Goal: Task Accomplishment & Management: Manage account settings

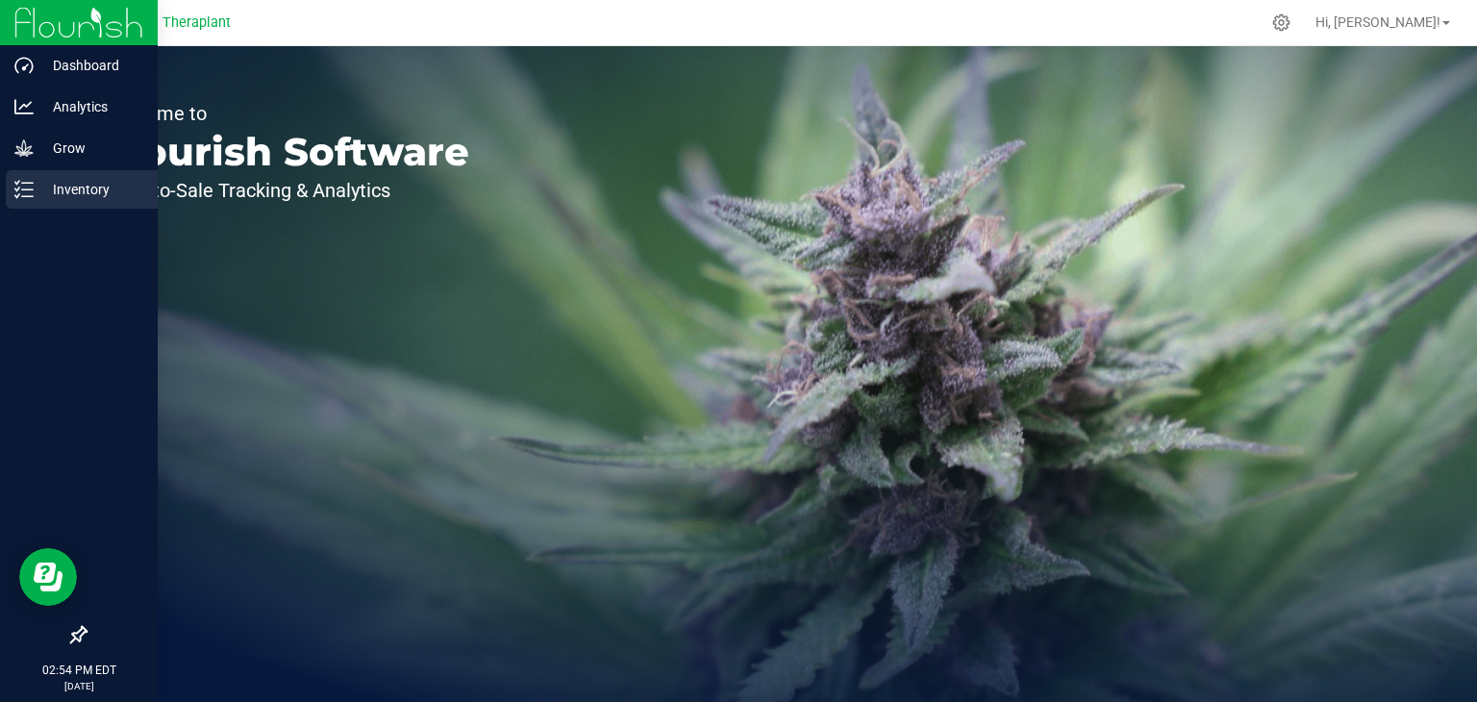
click at [9, 194] on div "Inventory" at bounding box center [82, 189] width 152 height 38
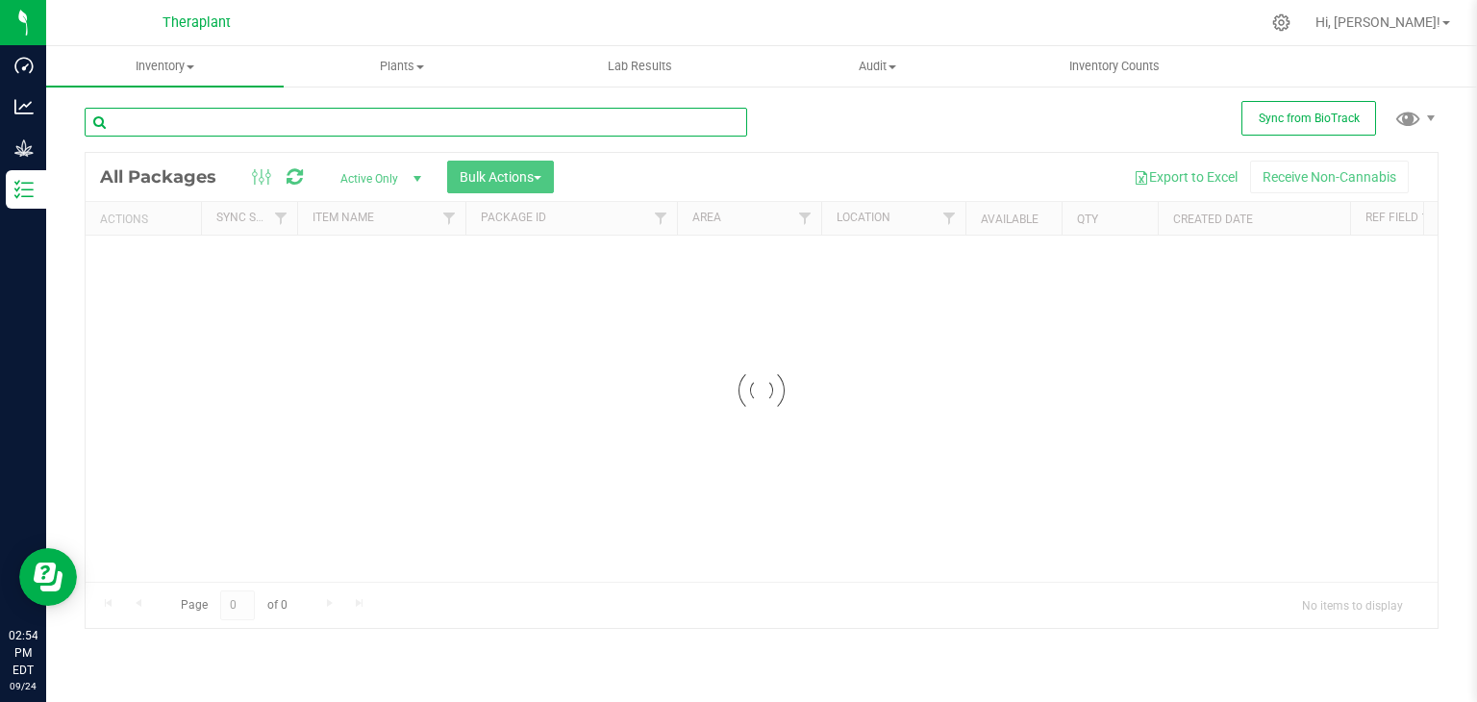
click at [271, 120] on input "text" at bounding box center [416, 122] width 662 height 29
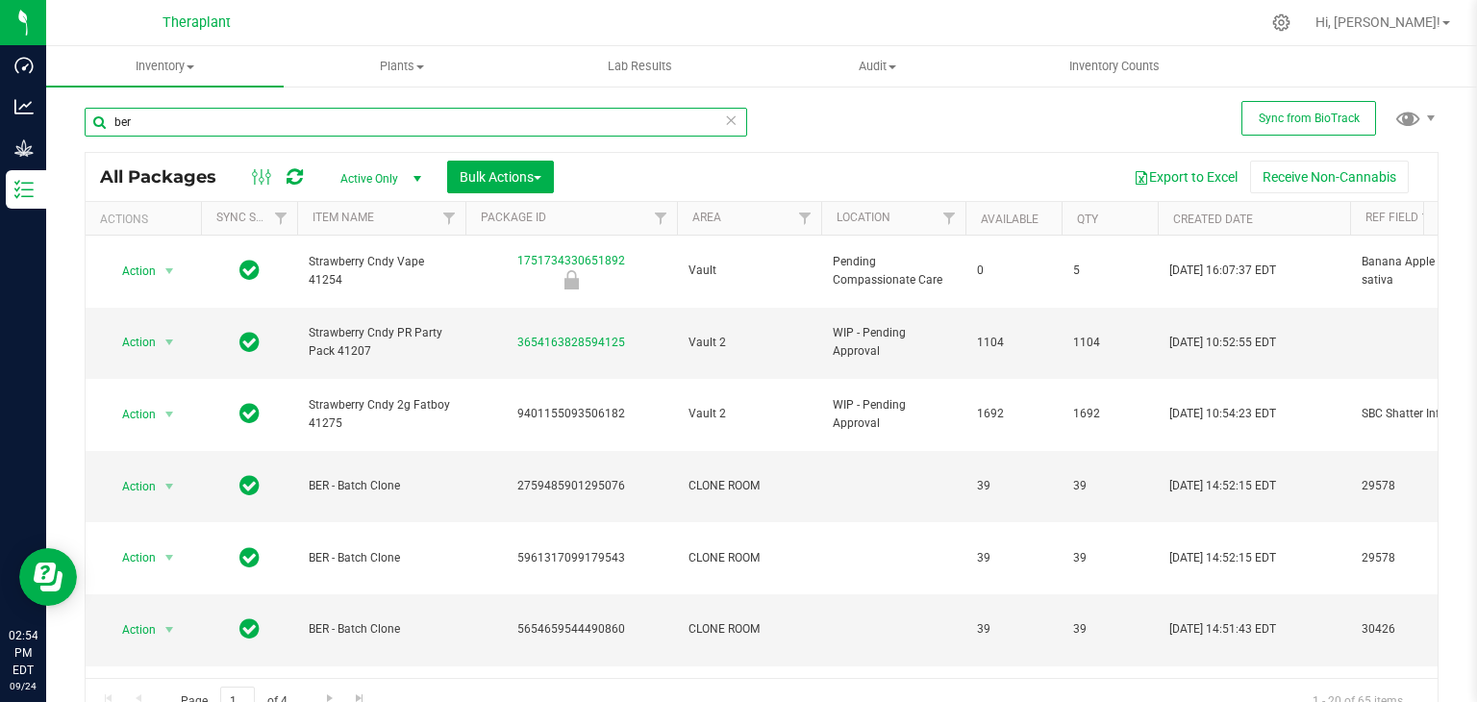
type input "ber"
click at [804, 212] on span "Filter" at bounding box center [804, 218] width 15 height 15
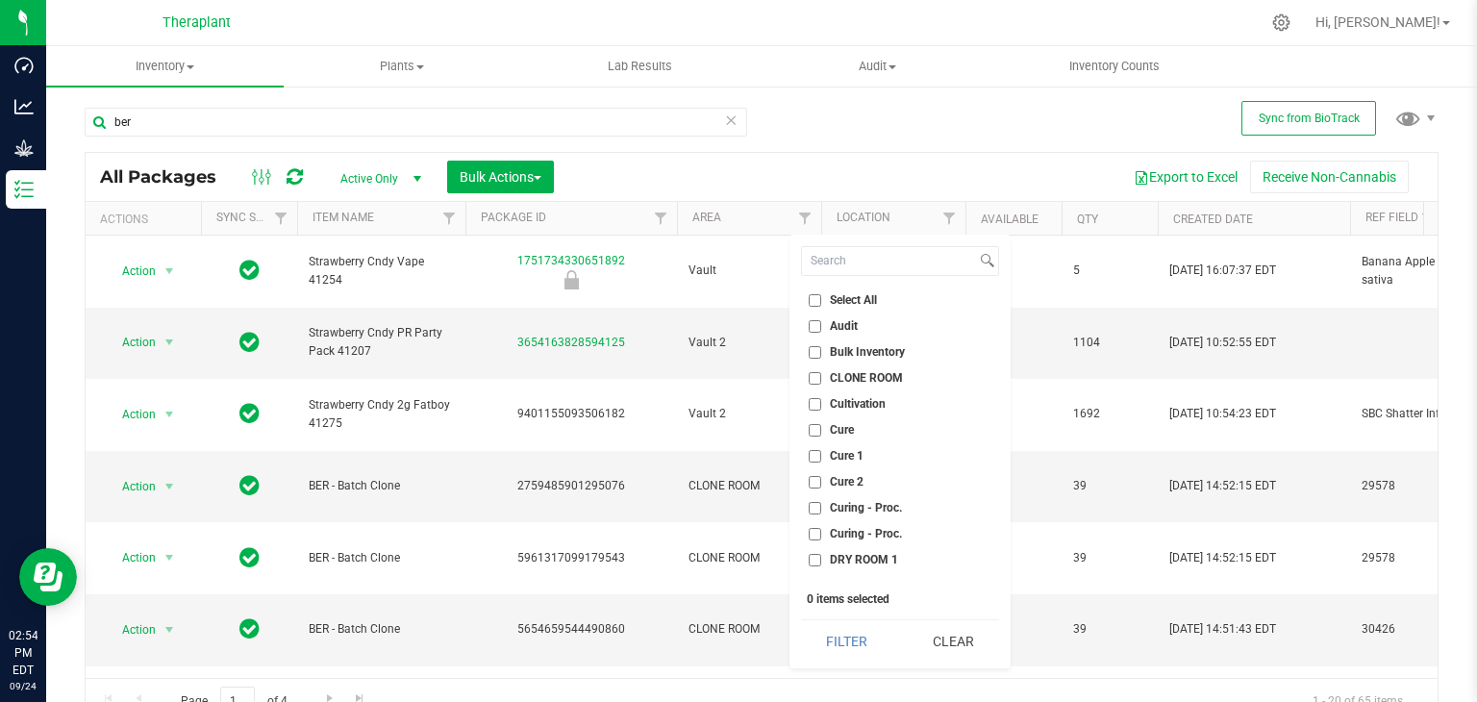
click at [813, 374] on input "CLONE ROOM" at bounding box center [814, 378] width 12 height 12
checkbox input "true"
click at [854, 637] on button "Filter" at bounding box center [847, 641] width 92 height 42
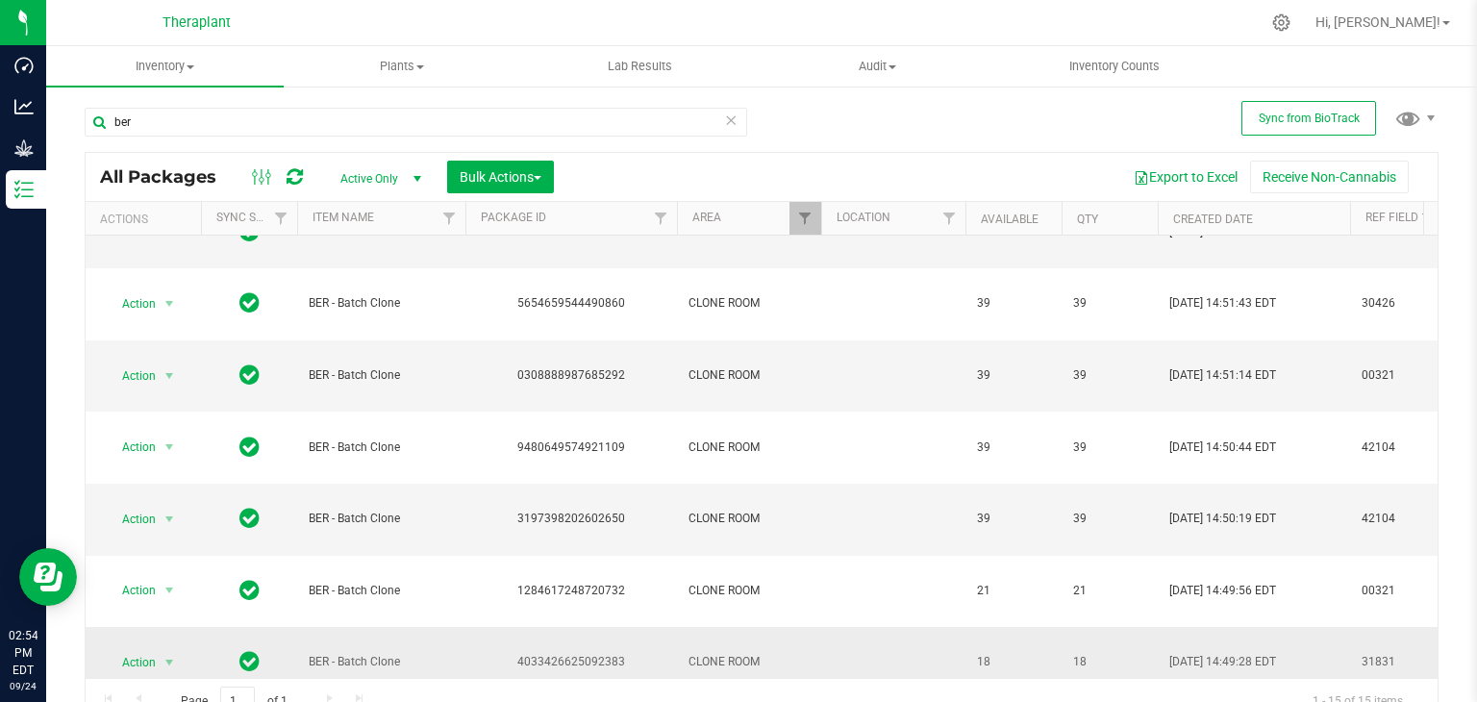
scroll to position [240, 0]
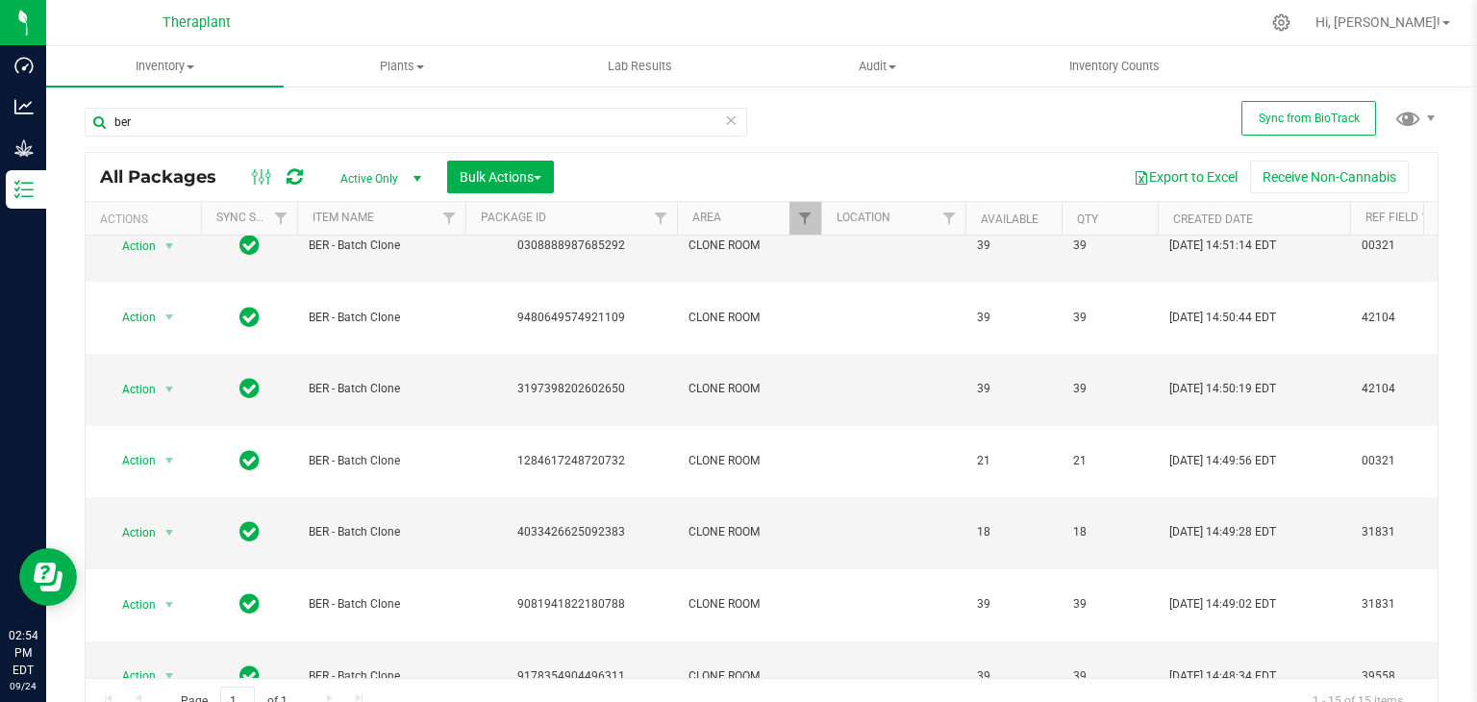
click at [372, 666] on div "Action Action Create package Create plants Edit attributes Global inventory Loc…" at bounding box center [762, 457] width 1352 height 442
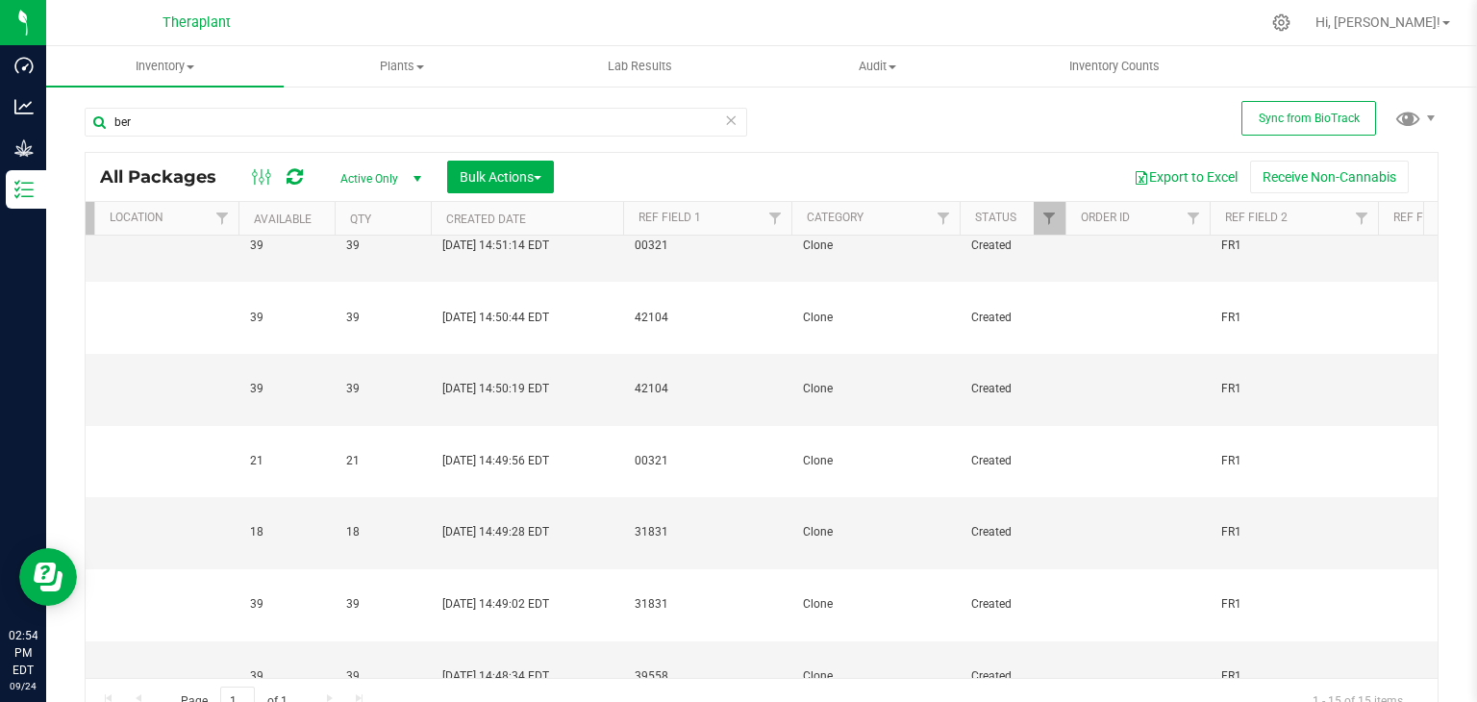
scroll to position [0, 609]
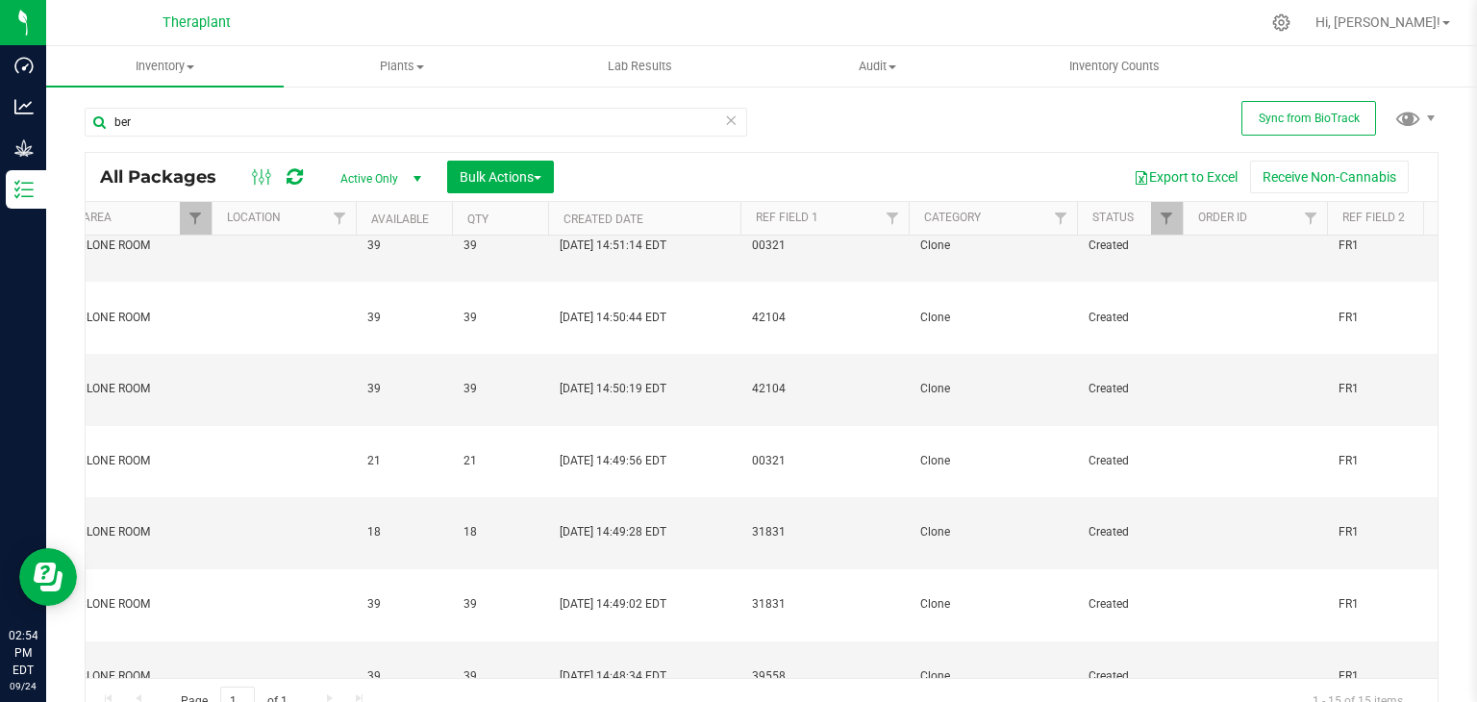
drag, startPoint x: 466, startPoint y: 660, endPoint x: 379, endPoint y: 657, distance: 87.6
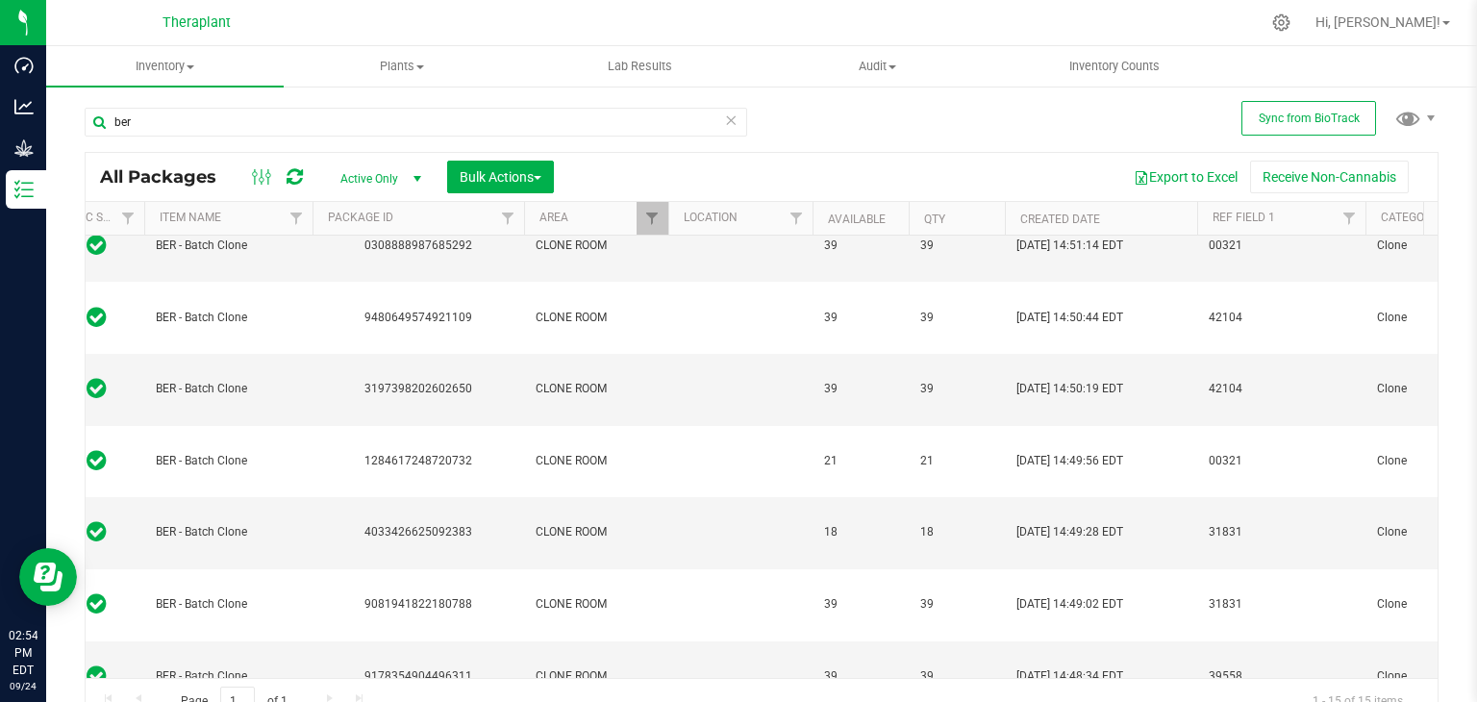
scroll to position [0, 0]
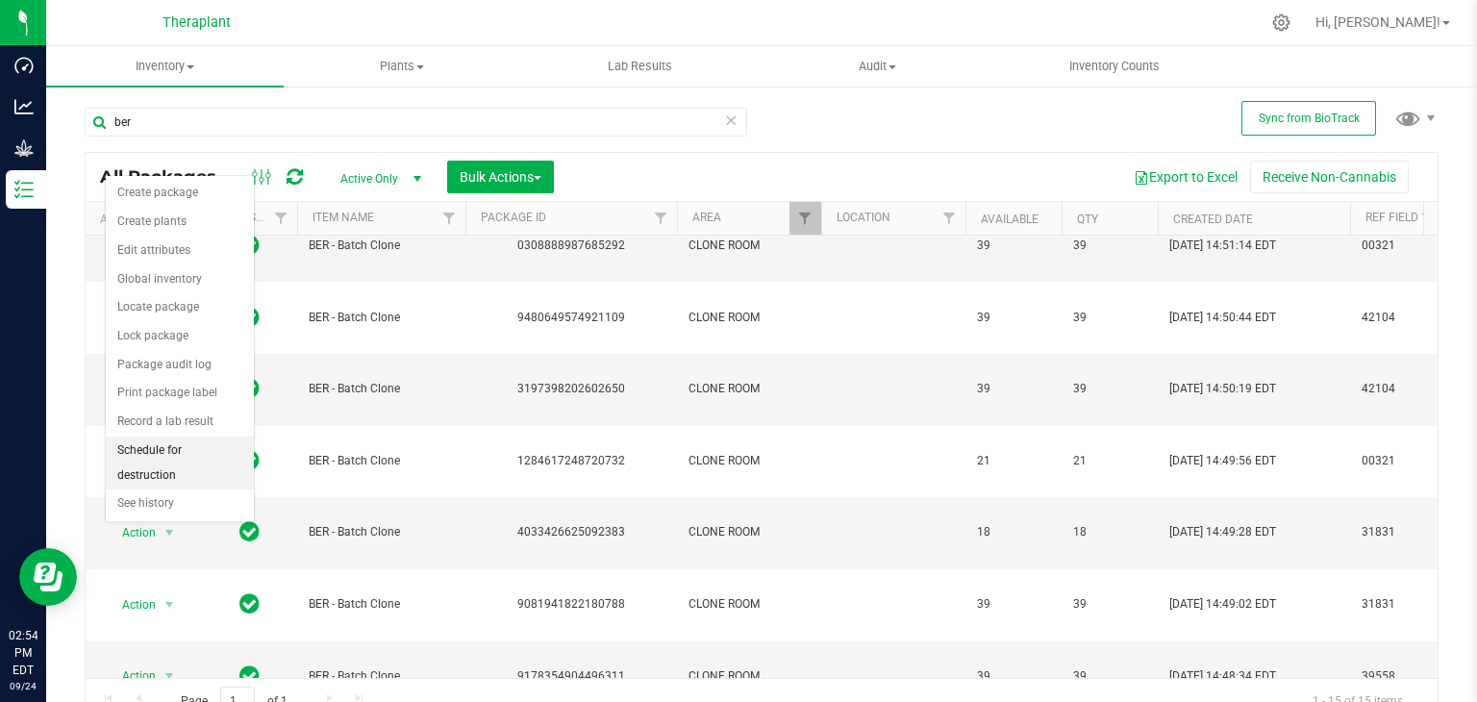
click at [182, 447] on li "Schedule for destruction" at bounding box center [180, 462] width 148 height 53
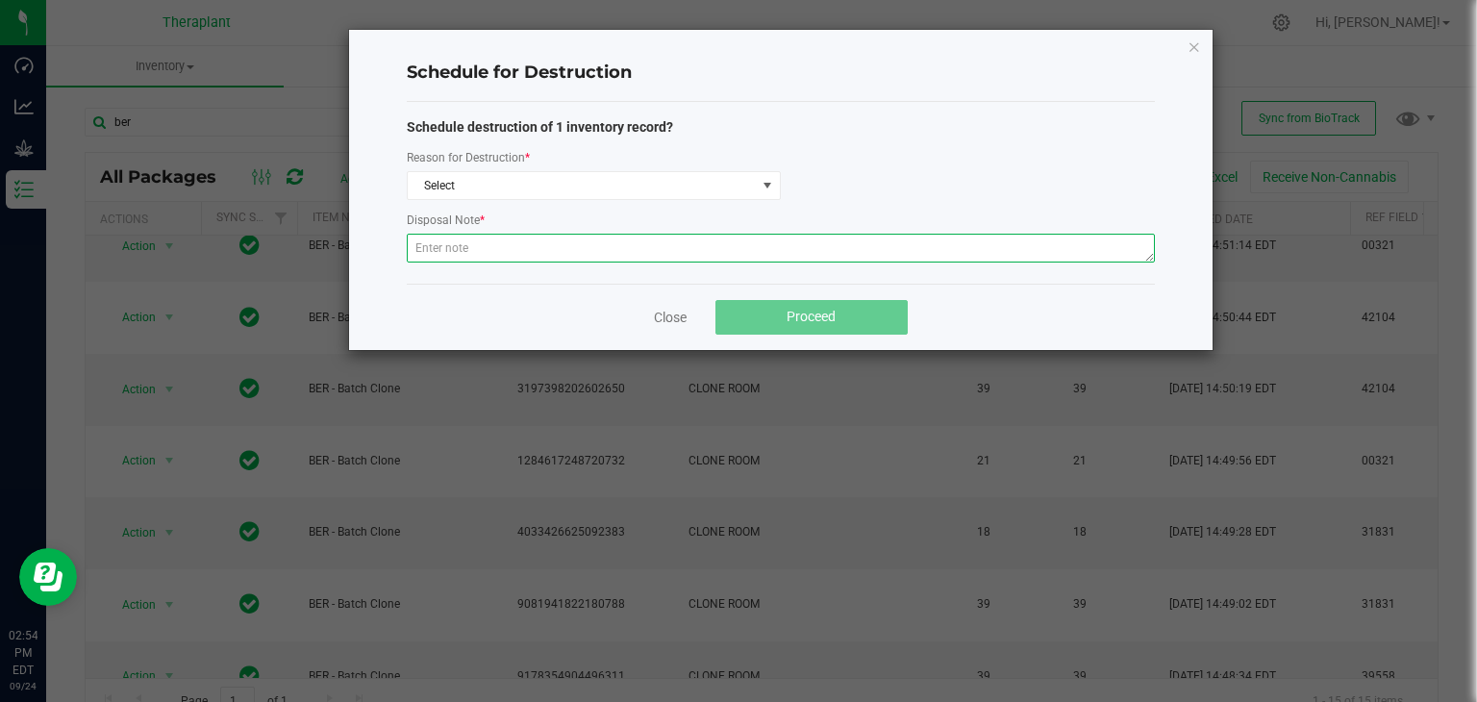
click at [498, 247] on textarea at bounding box center [781, 248] width 748 height 29
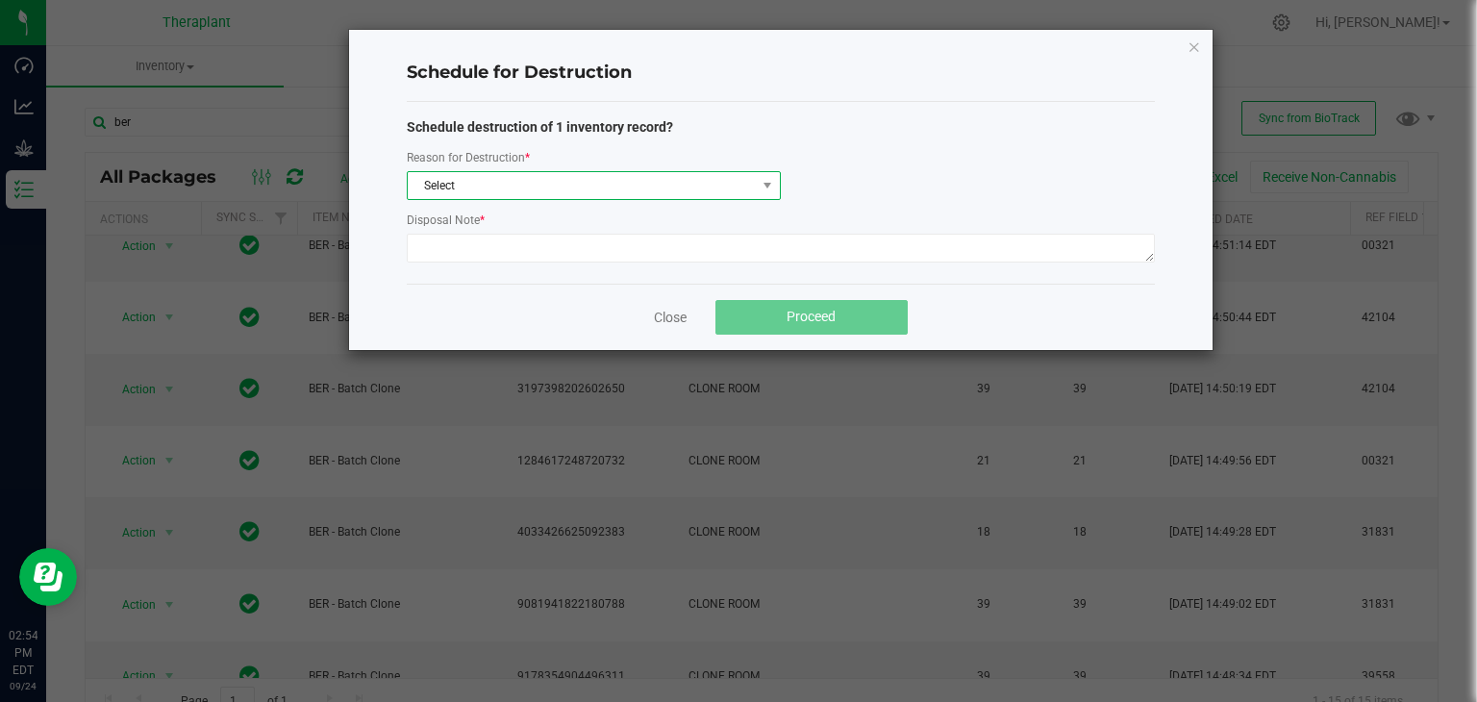
click at [497, 196] on span "Select" at bounding box center [582, 185] width 348 height 27
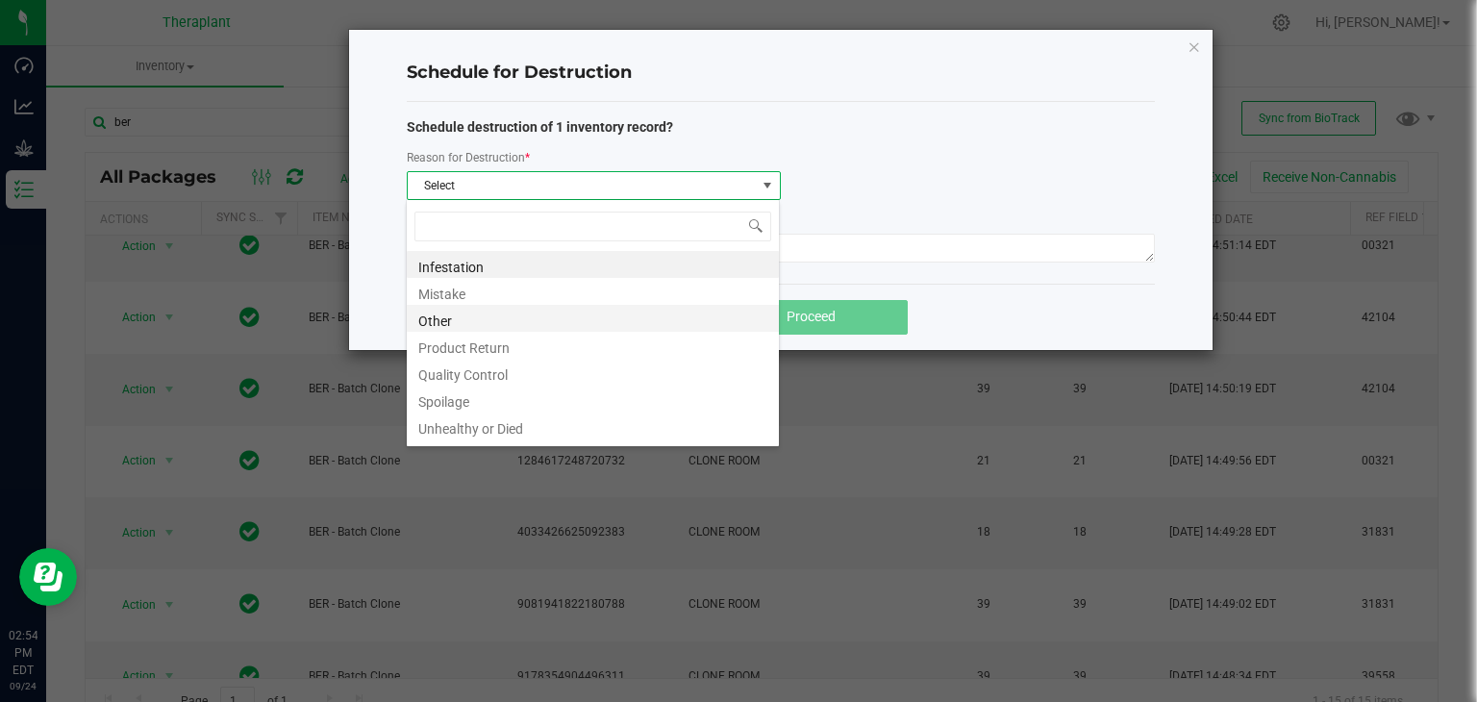
click at [451, 318] on li "Other" at bounding box center [593, 318] width 372 height 27
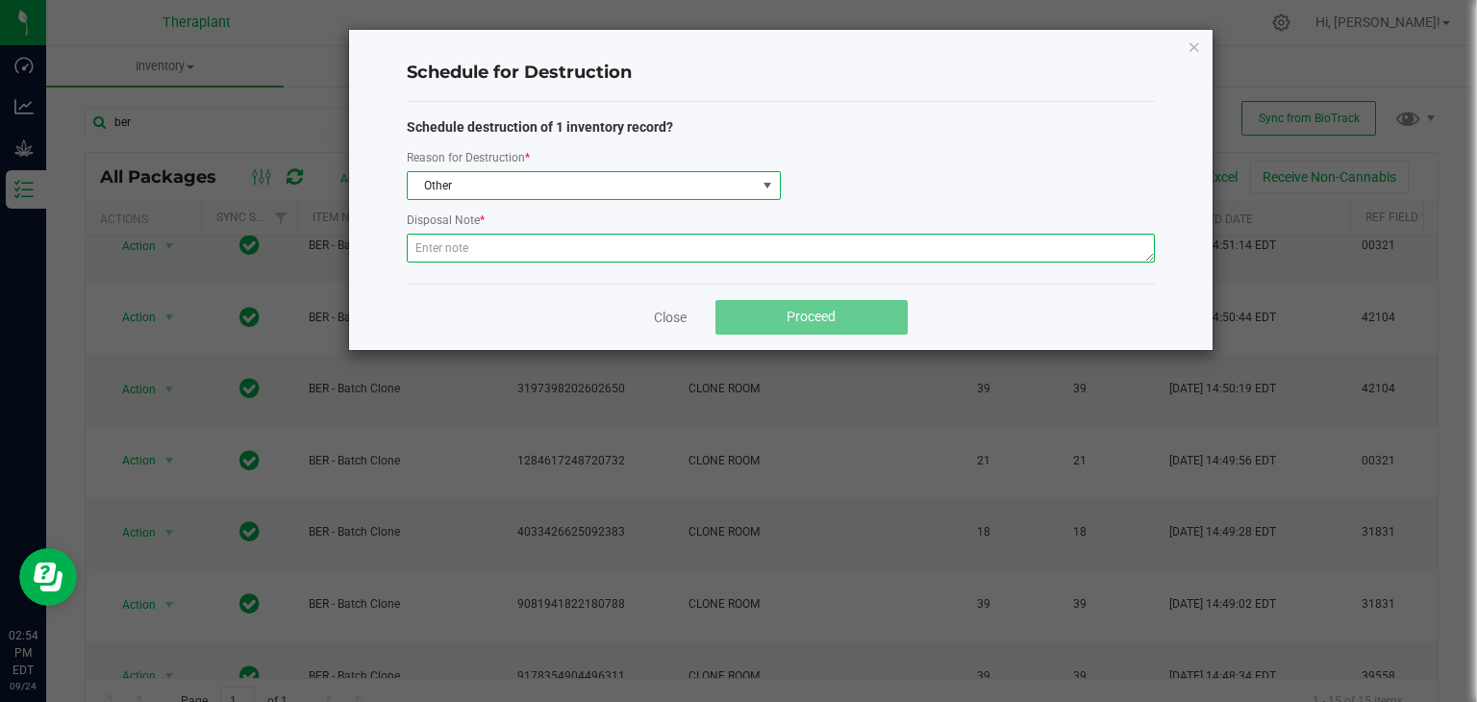
click at [453, 247] on textarea at bounding box center [781, 248] width 748 height 29
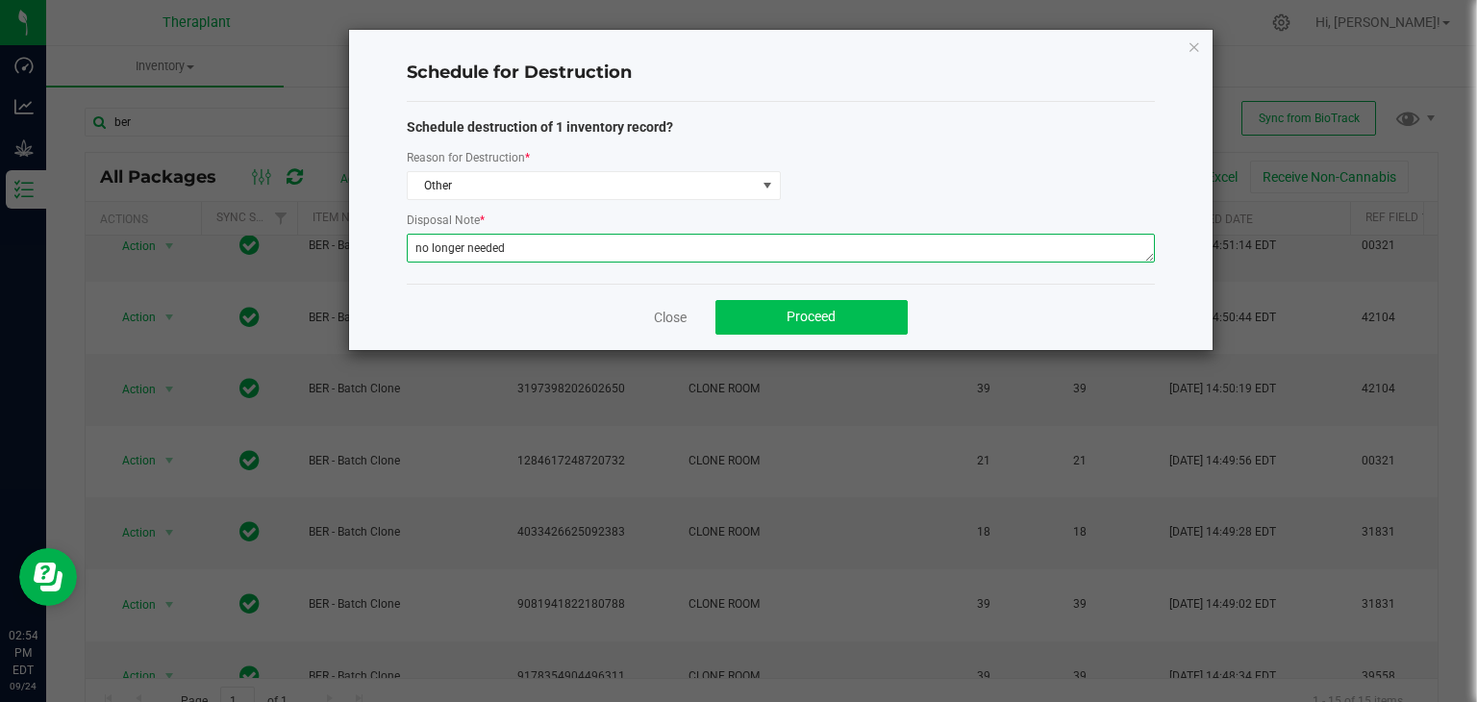
type textarea "no longer needed"
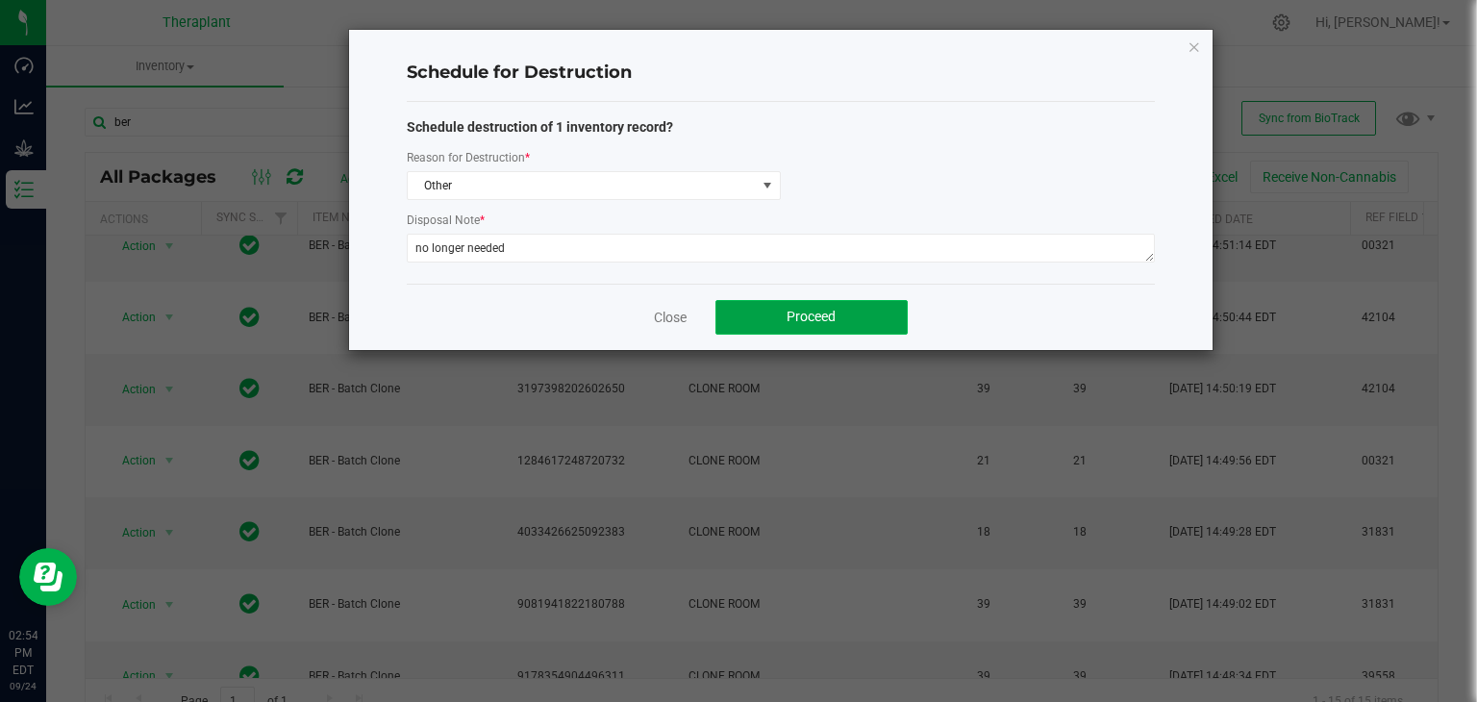
click at [838, 314] on button "Proceed" at bounding box center [811, 317] width 192 height 35
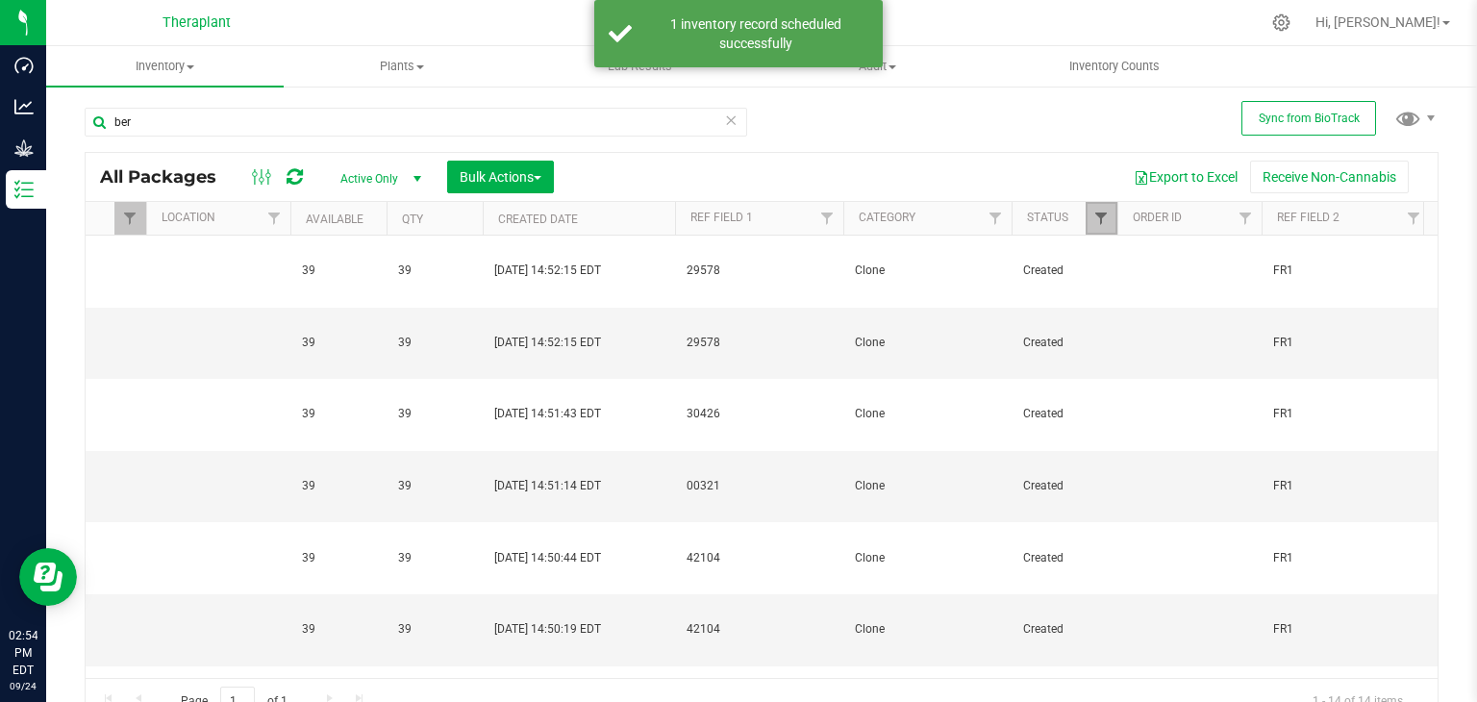
click at [1107, 218] on span "Filter" at bounding box center [1100, 218] width 15 height 15
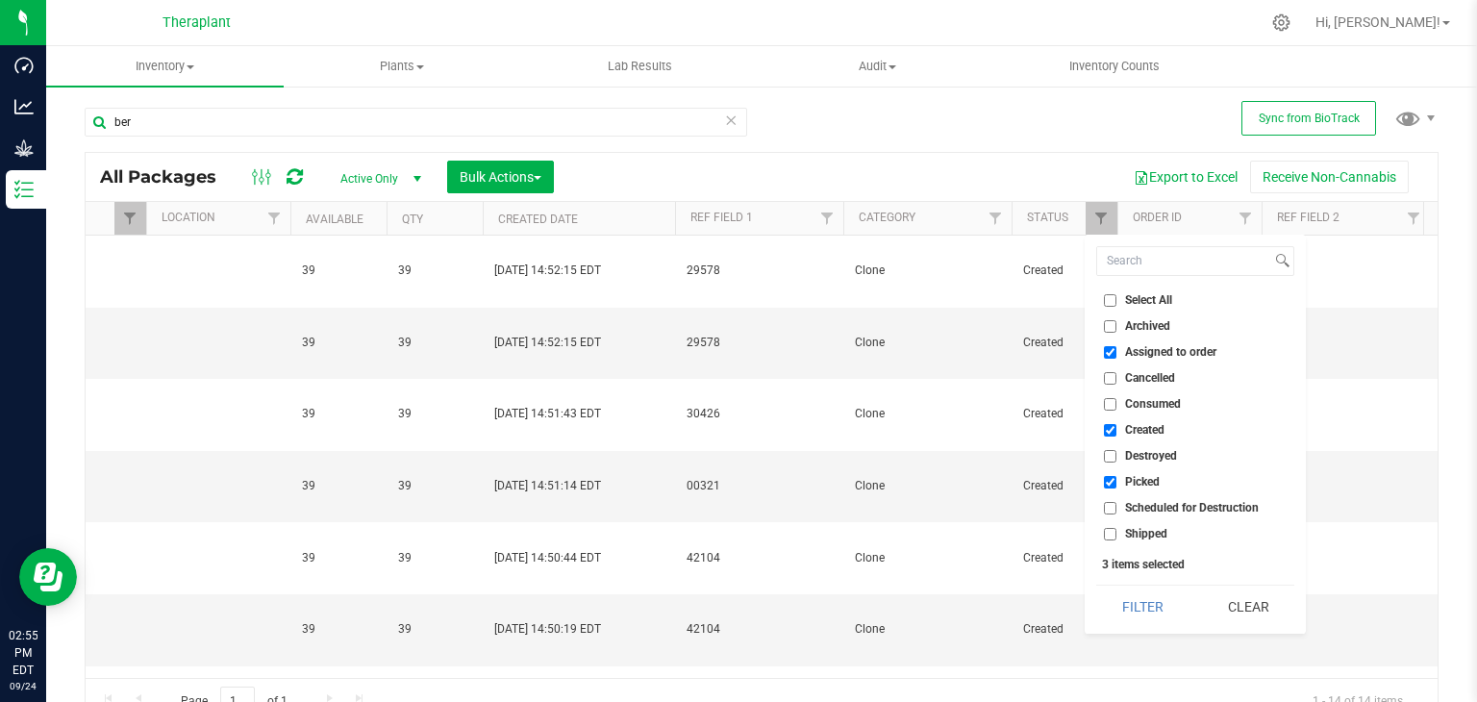
click at [1112, 351] on input "Assigned to order" at bounding box center [1110, 352] width 12 height 12
checkbox input "false"
click at [1105, 426] on input "Created" at bounding box center [1110, 430] width 12 height 12
checkbox input "false"
click at [1111, 485] on input "Picked" at bounding box center [1110, 482] width 12 height 12
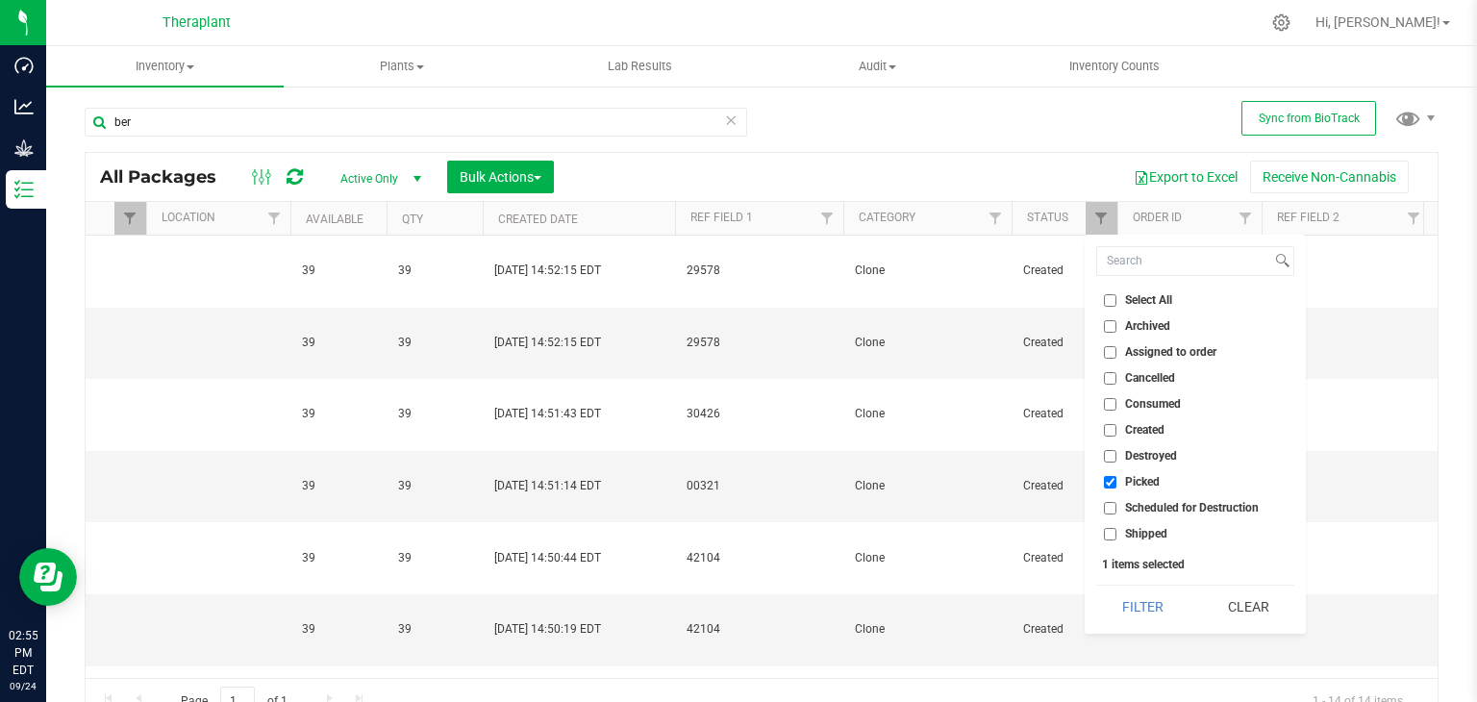
checkbox input "false"
click at [1111, 506] on input "Scheduled for Destruction" at bounding box center [1110, 508] width 12 height 12
checkbox input "true"
click at [1127, 601] on button "Filter" at bounding box center [1142, 606] width 92 height 42
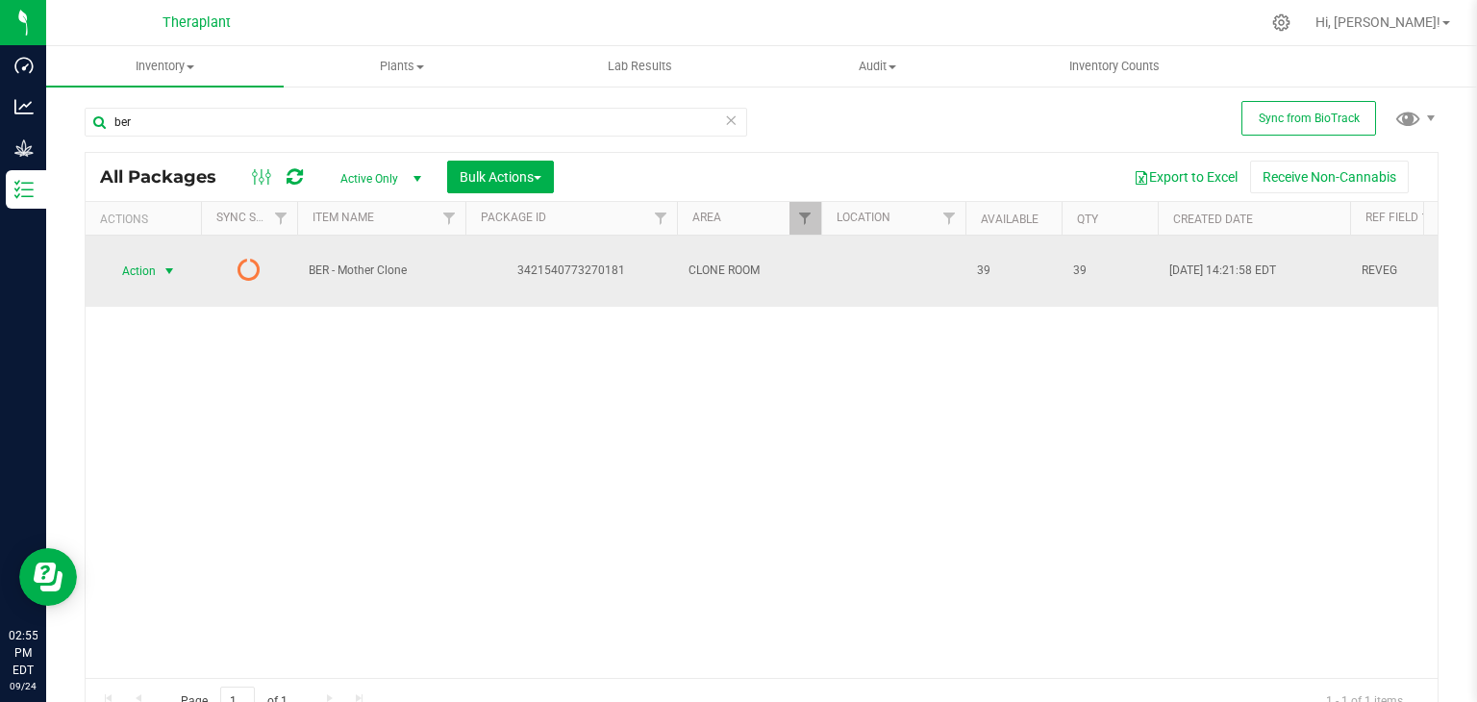
click at [164, 263] on span "select" at bounding box center [168, 270] width 15 height 15
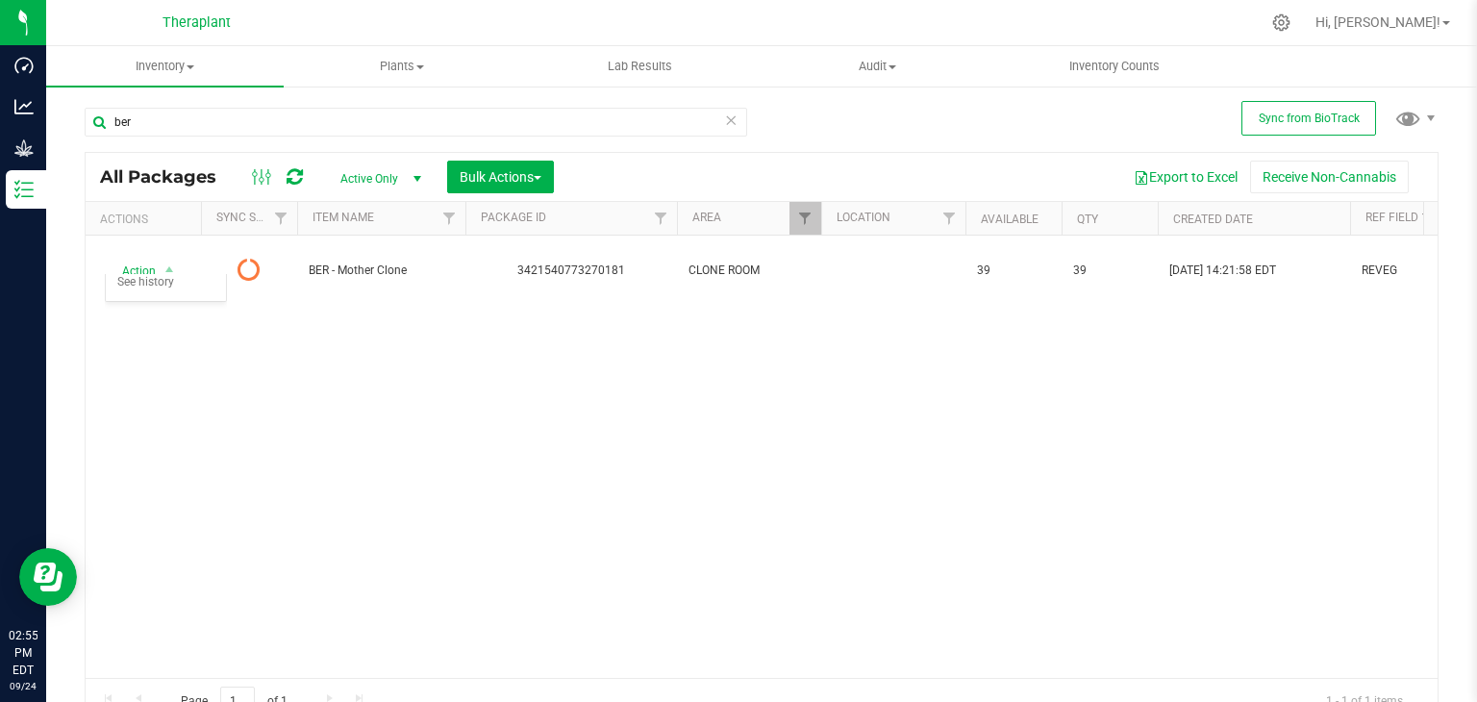
click at [546, 374] on div "Action Action Edit attributes Global inventory Package audit log Print package …" at bounding box center [762, 457] width 1352 height 442
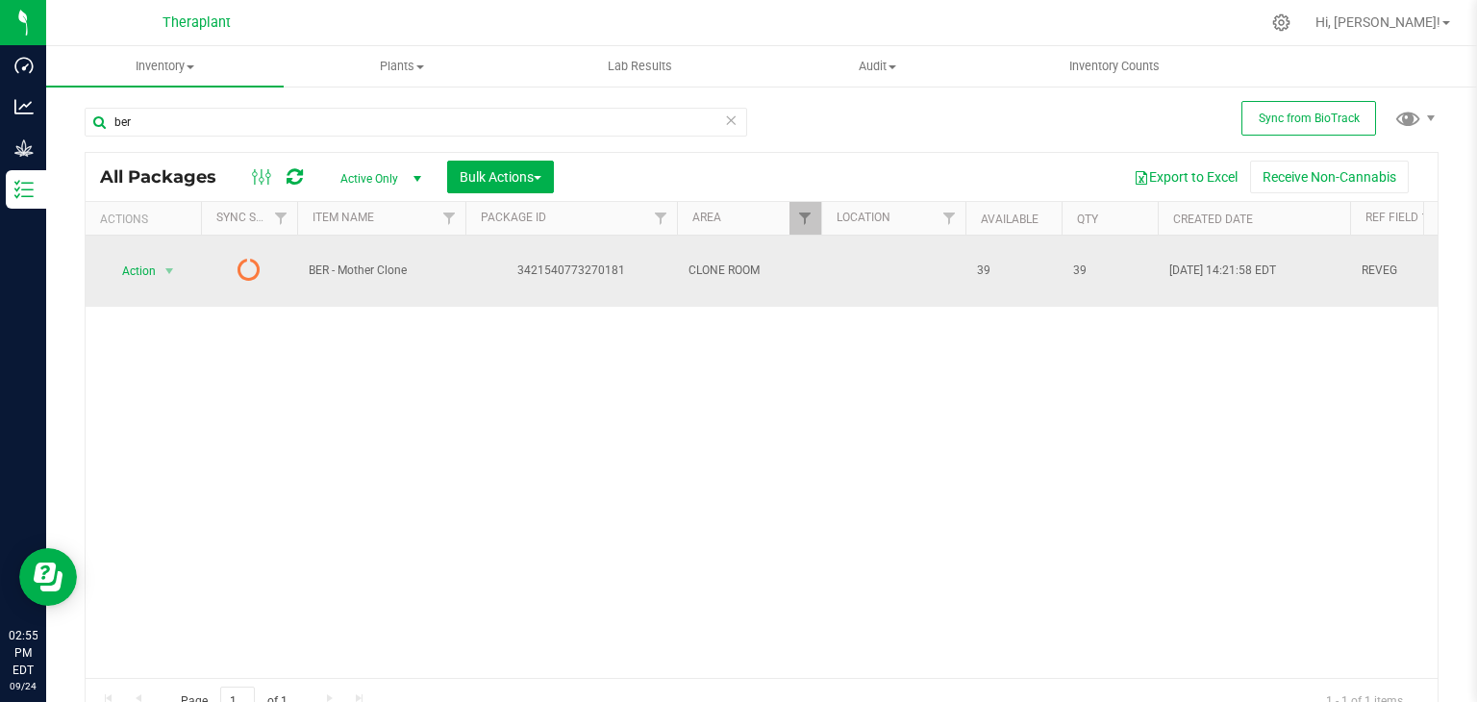
click at [452, 268] on span "BER - Mother Clone" at bounding box center [381, 270] width 145 height 18
click at [165, 263] on span "select" at bounding box center [168, 270] width 15 height 15
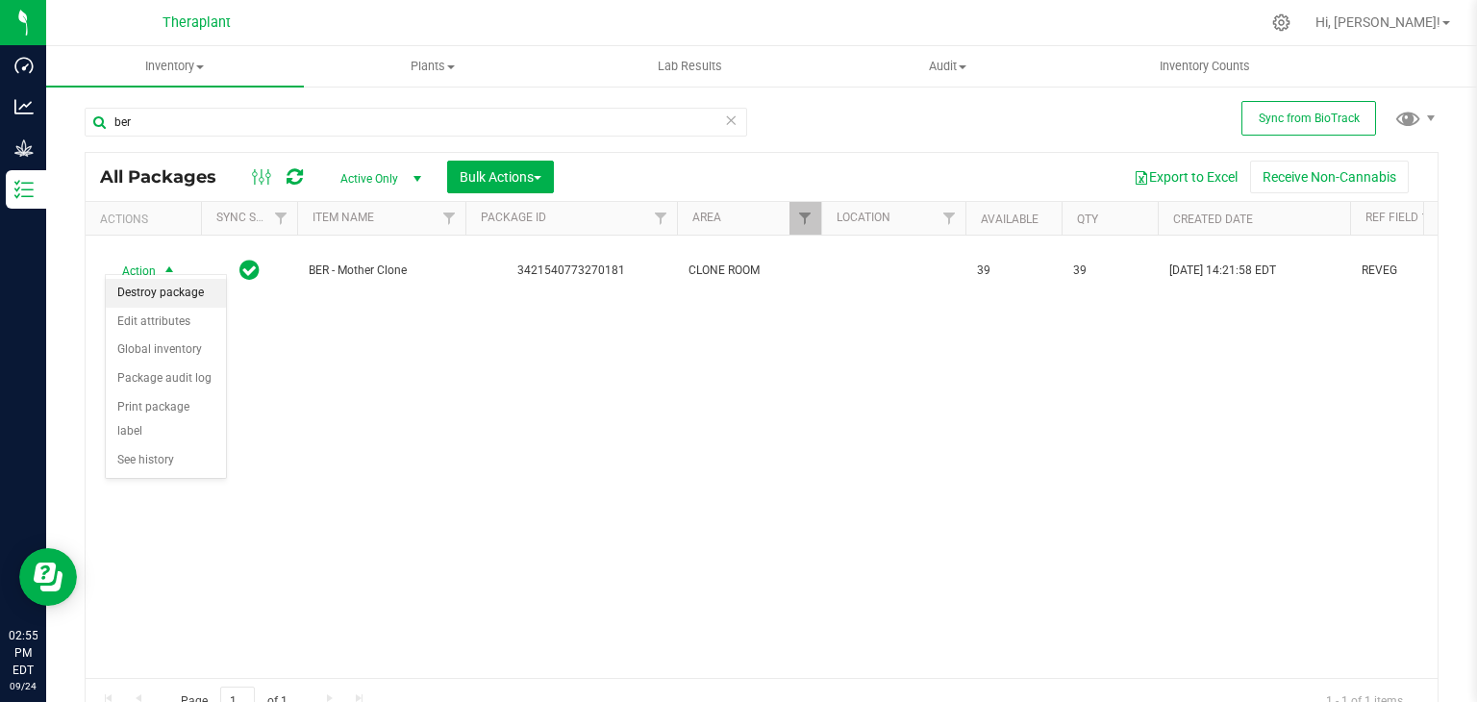
click at [176, 294] on li "Destroy package" at bounding box center [166, 293] width 120 height 29
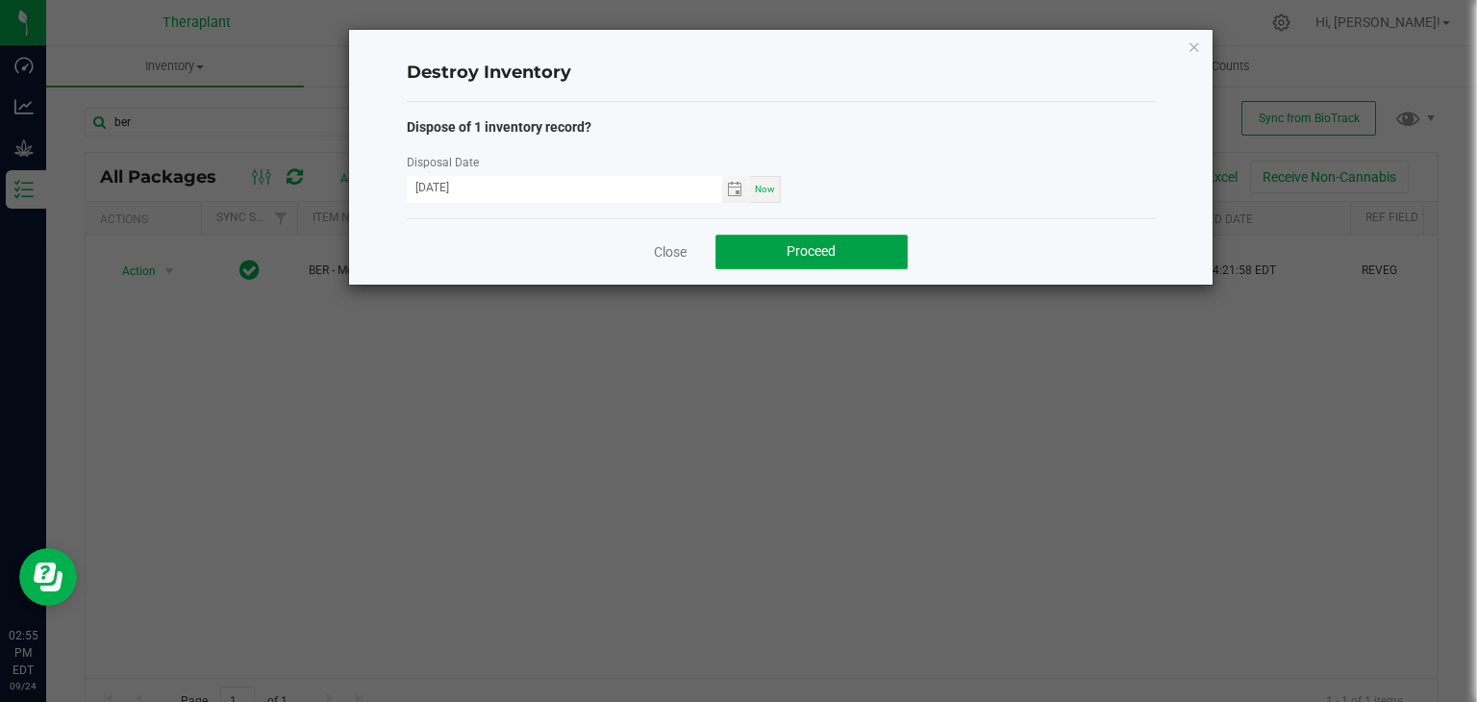
click at [791, 256] on span "Proceed" at bounding box center [810, 250] width 49 height 15
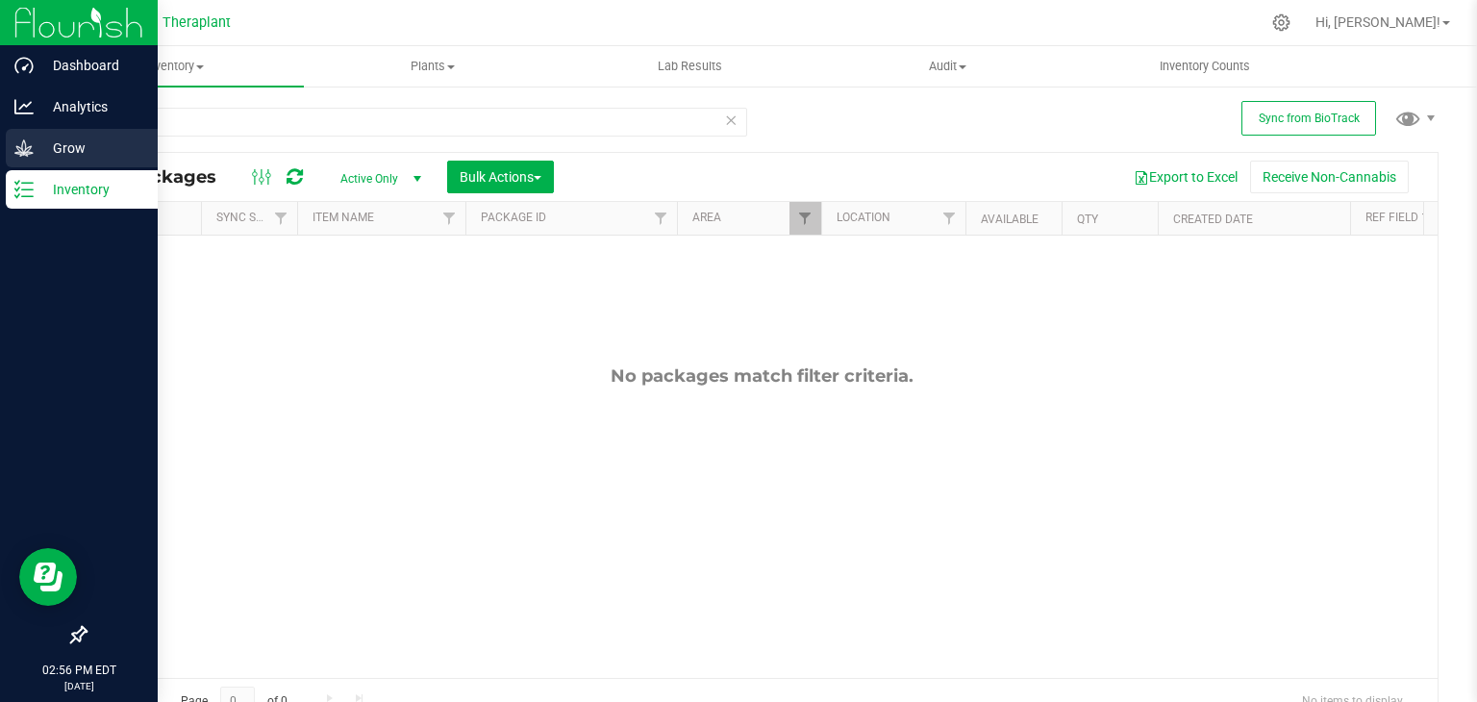
click at [8, 160] on div "Grow" at bounding box center [82, 148] width 152 height 38
